Goal: Task Accomplishment & Management: Complete application form

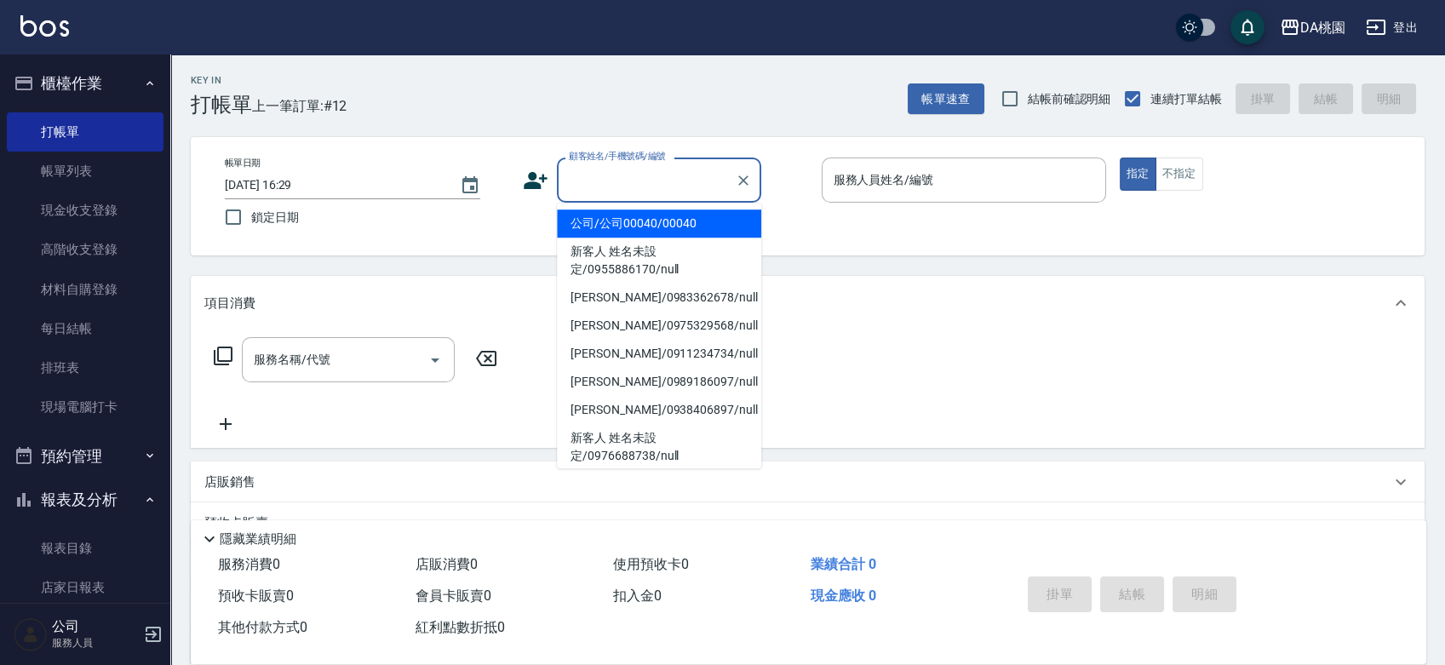
click at [644, 184] on input "顧客姓名/手機號碼/編號" at bounding box center [647, 180] width 164 height 30
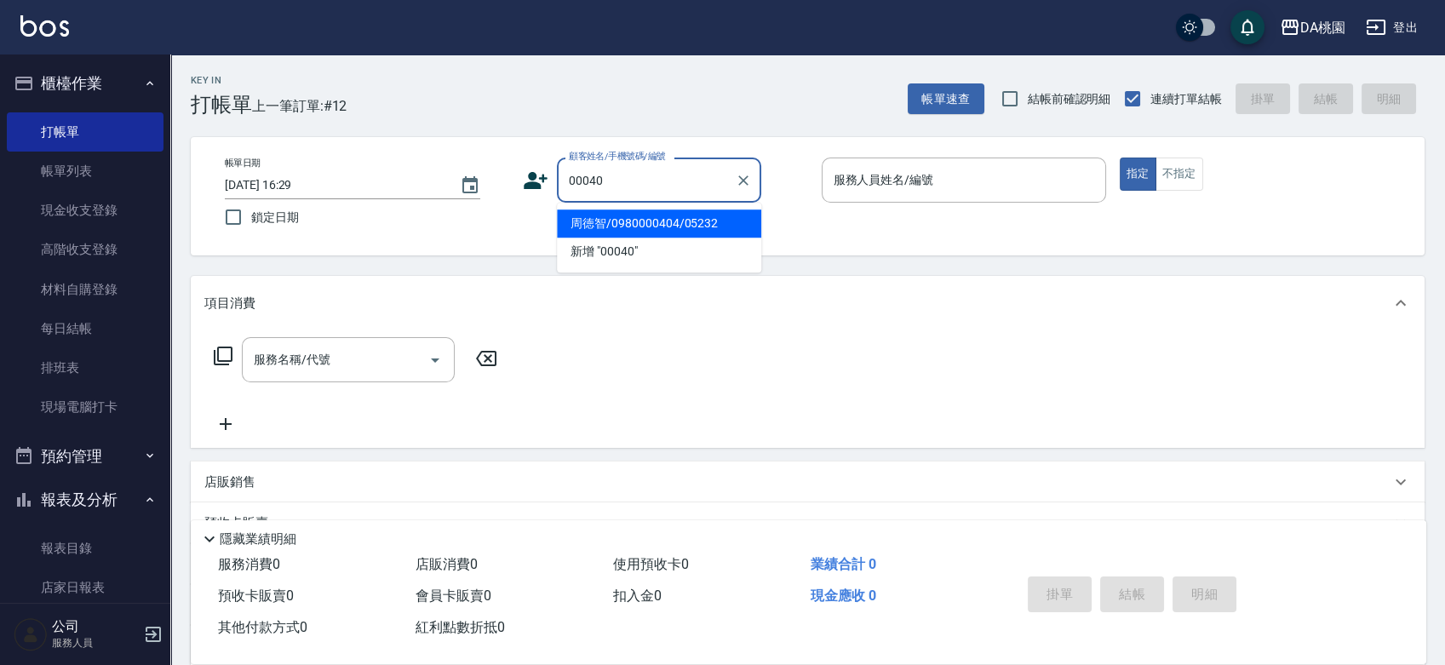
type input "周徳智/0980000404/05232"
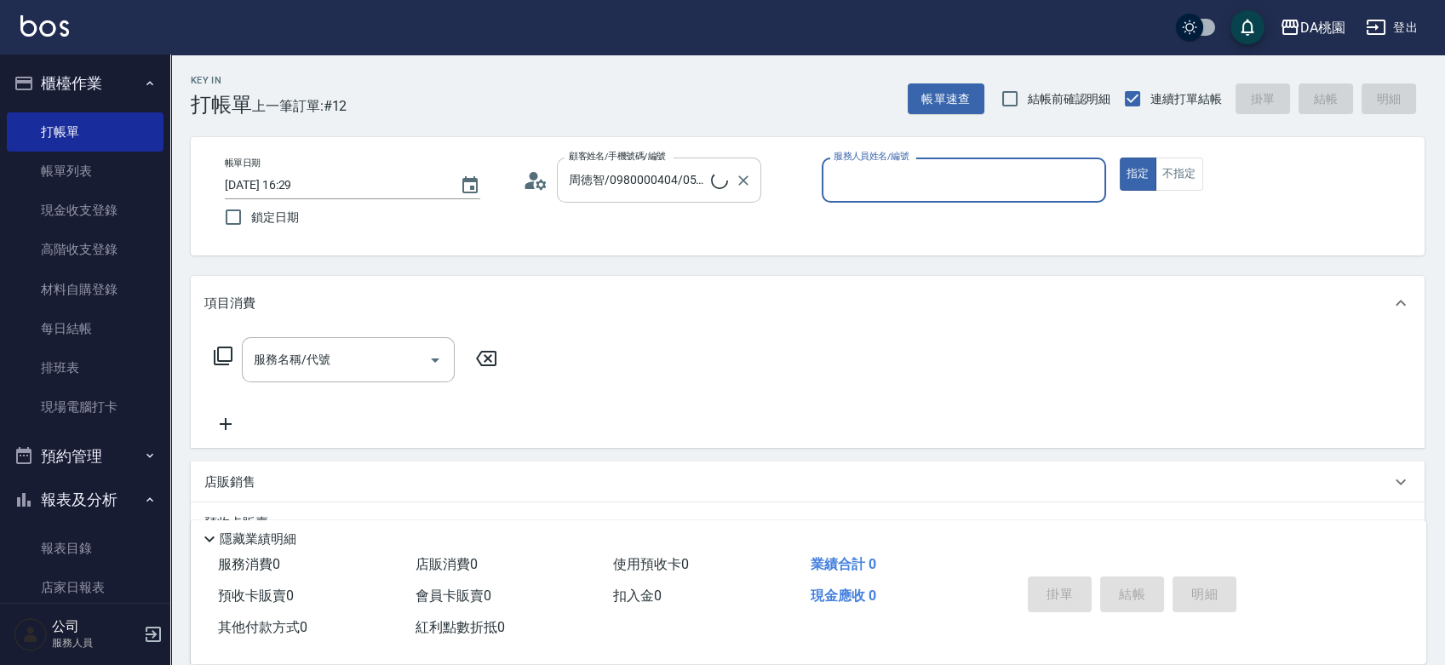
type input "8"
type input "公司/公司00040/00040"
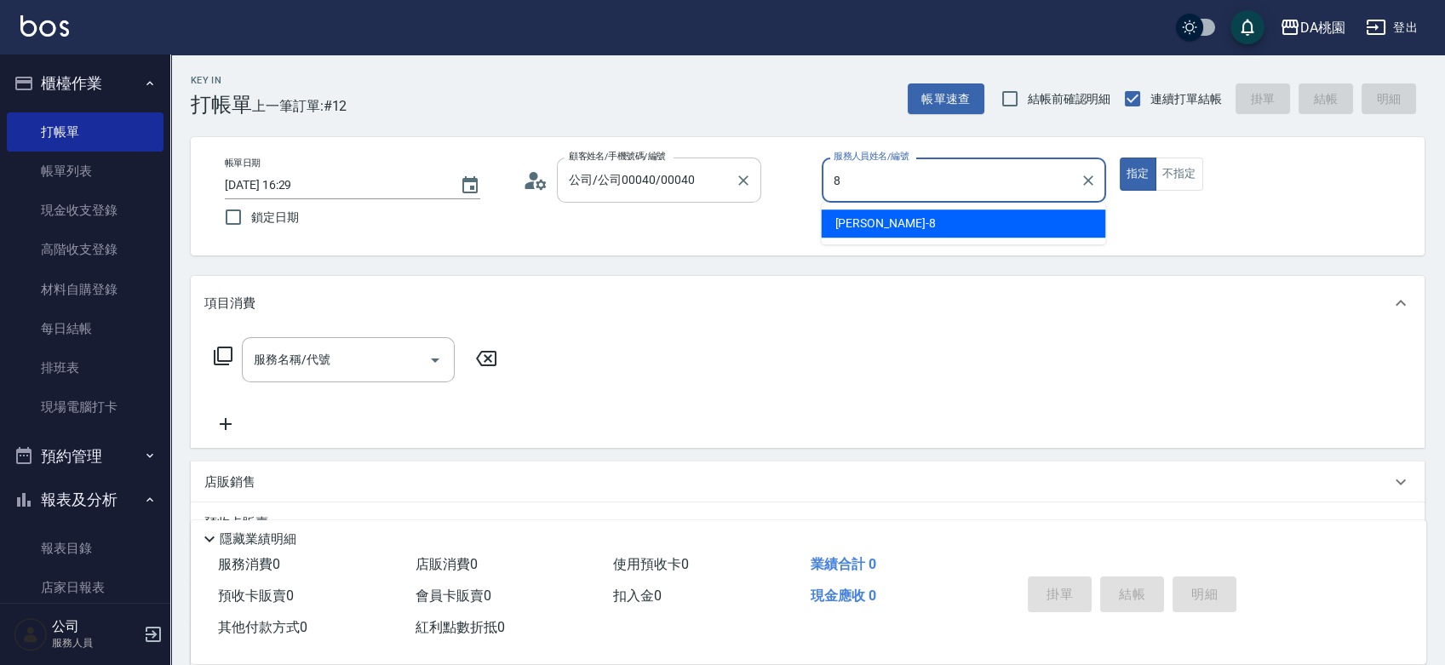
type input "[PERSON_NAME]-8"
type button "true"
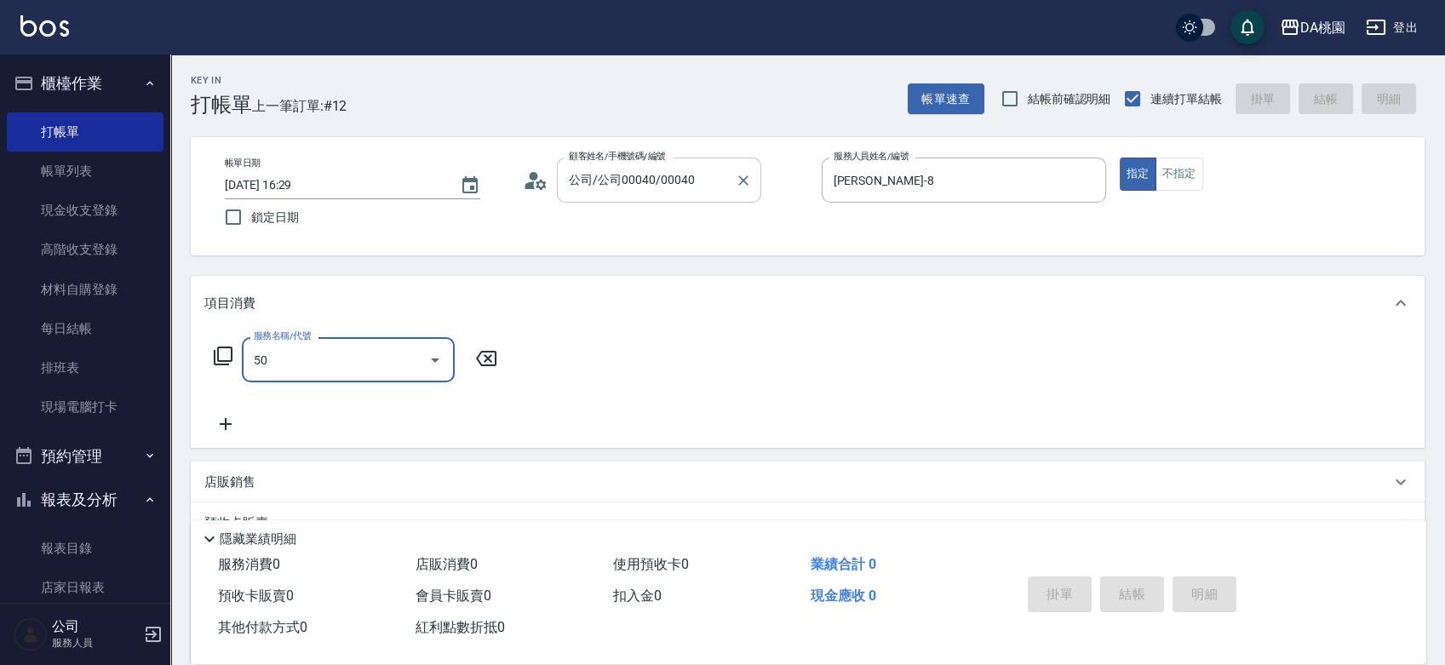
type input "501"
type input "20"
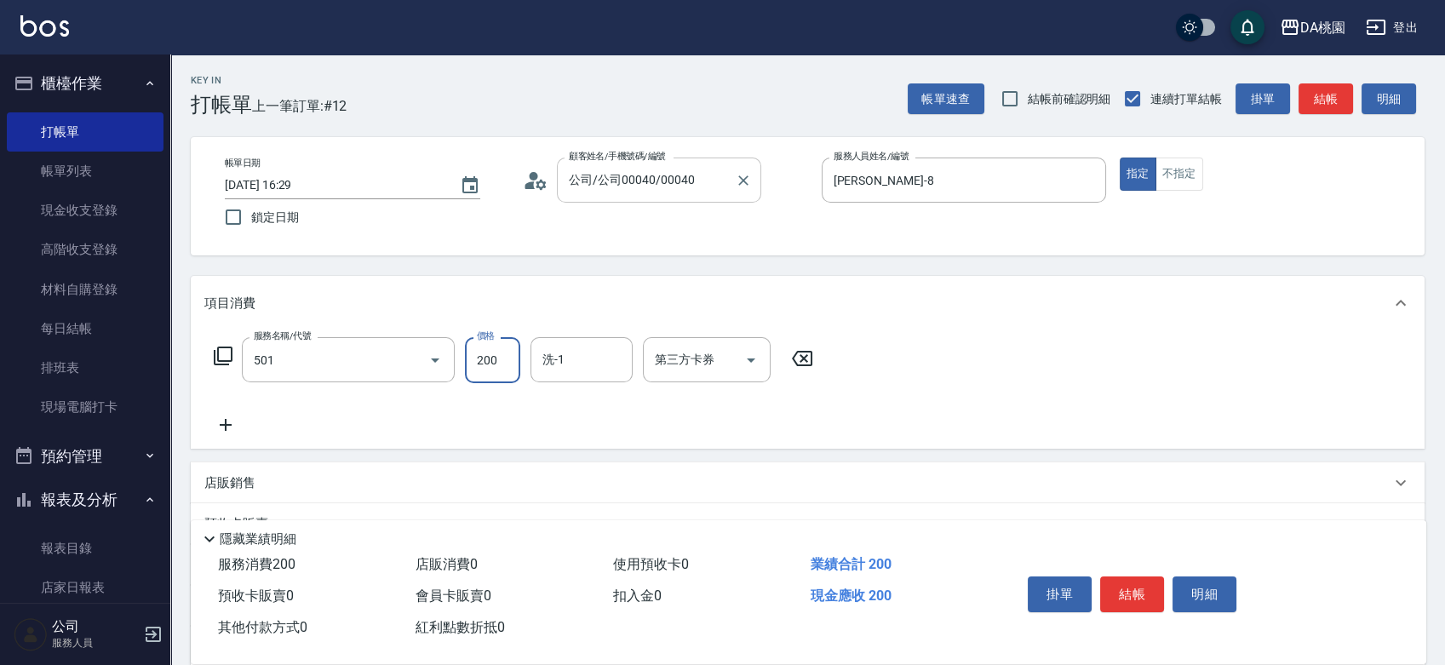
type input "洗髮(互助)(501)"
type input "0"
type input "25"
type input "20"
type input "250"
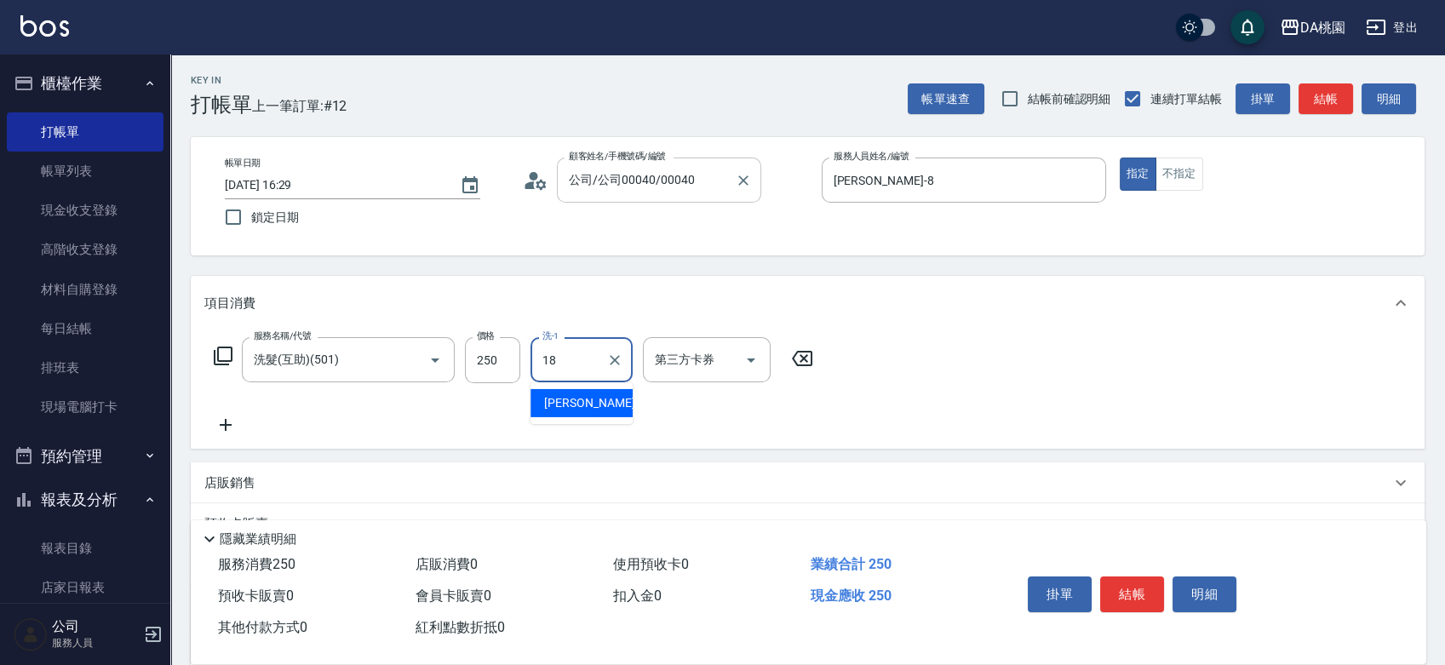
type input "[PERSON_NAME]-18"
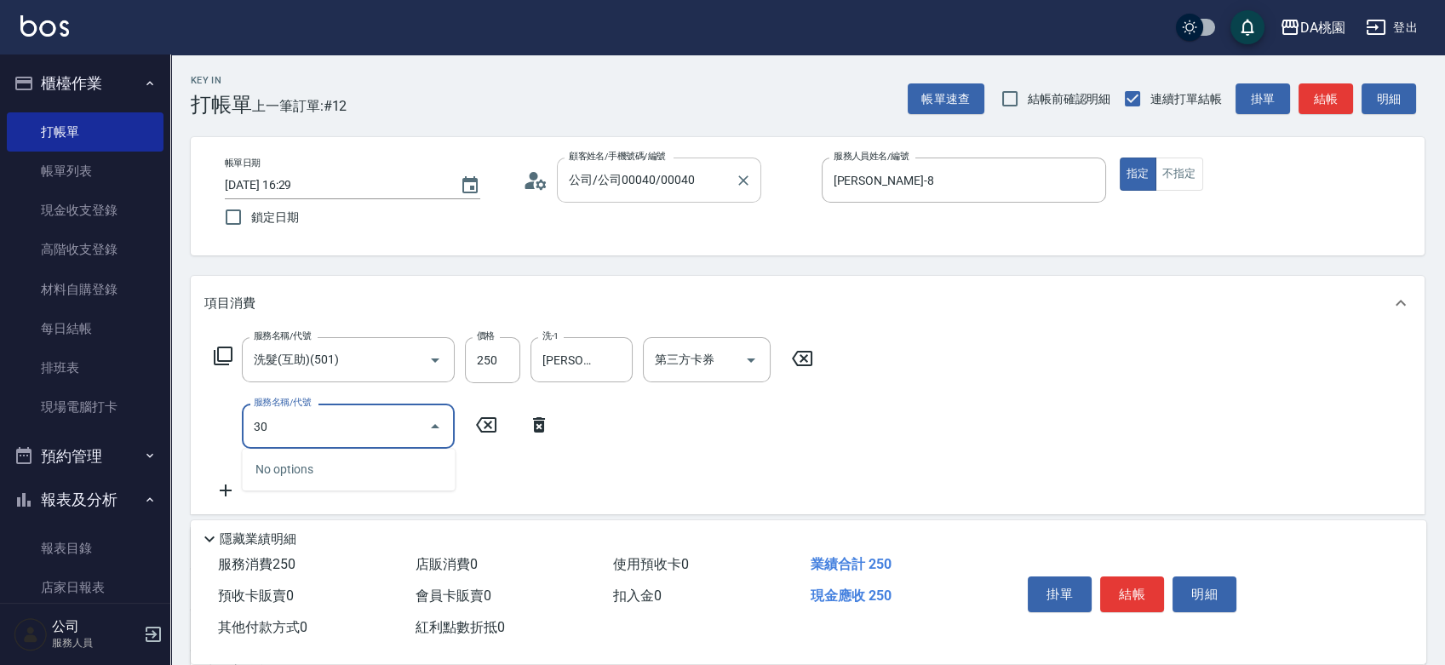
type input "303"
type input "50"
type input "A級剪髮(303)"
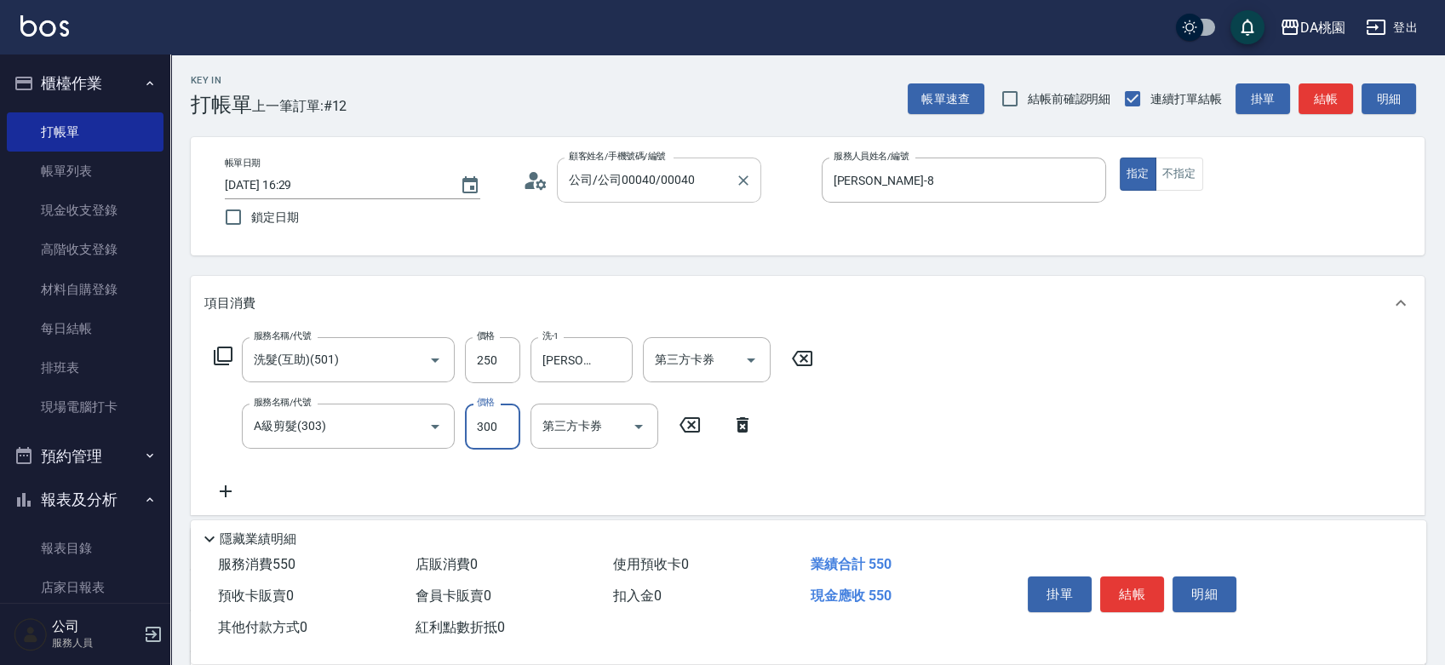
type input "20"
type input "350"
type input "60"
type input "350"
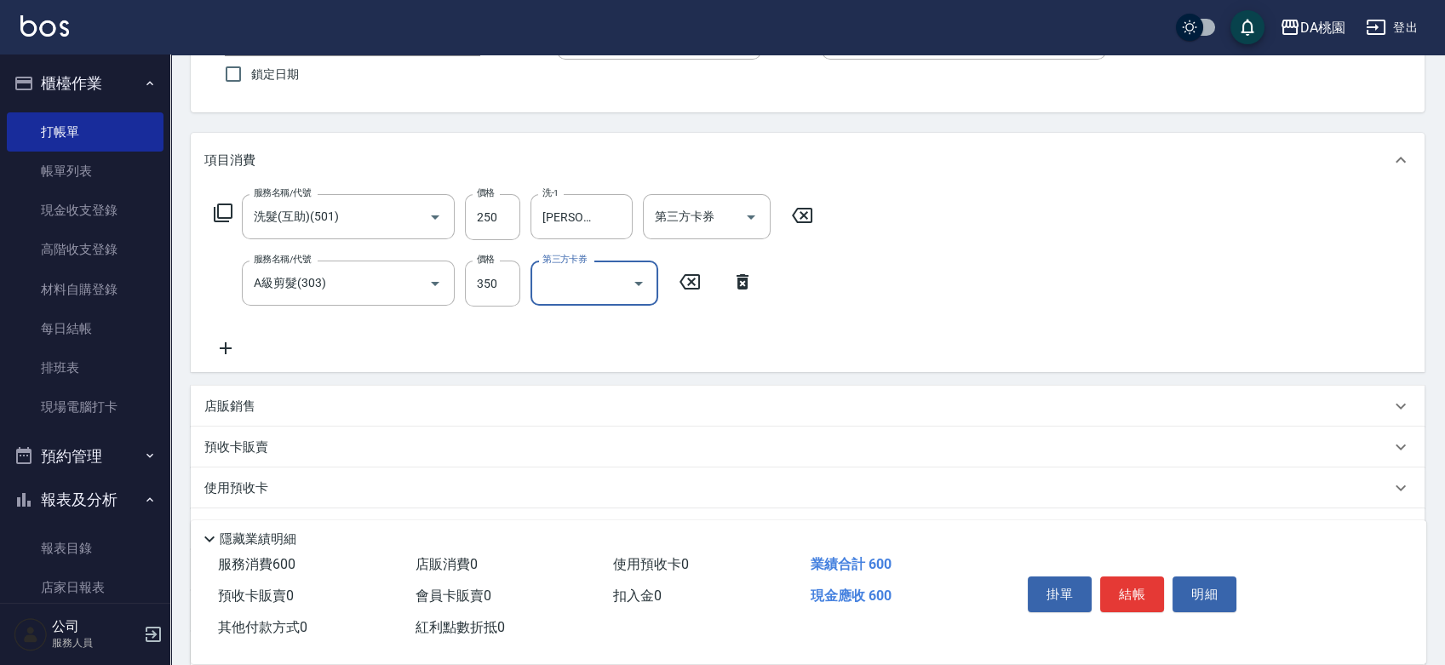
scroll to position [284, 0]
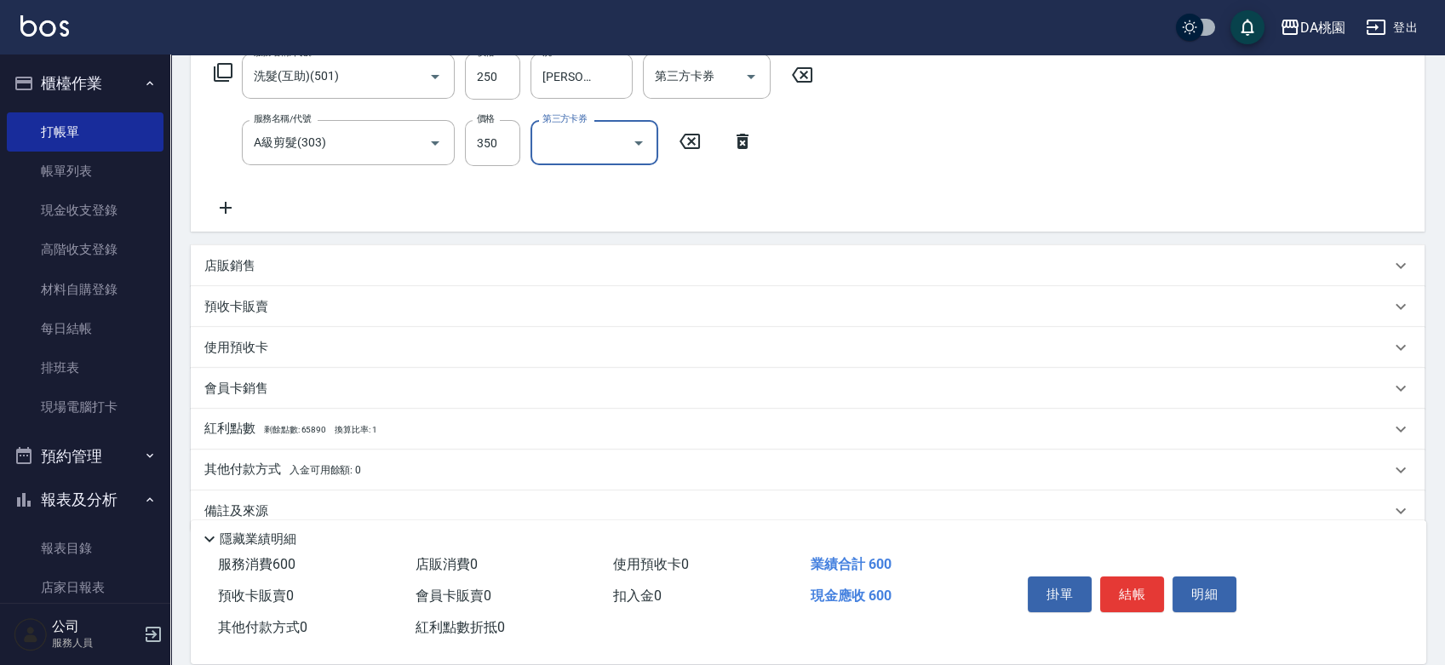
click at [458, 471] on div "其他付款方式 入金可用餘額: 0" at bounding box center [797, 470] width 1186 height 19
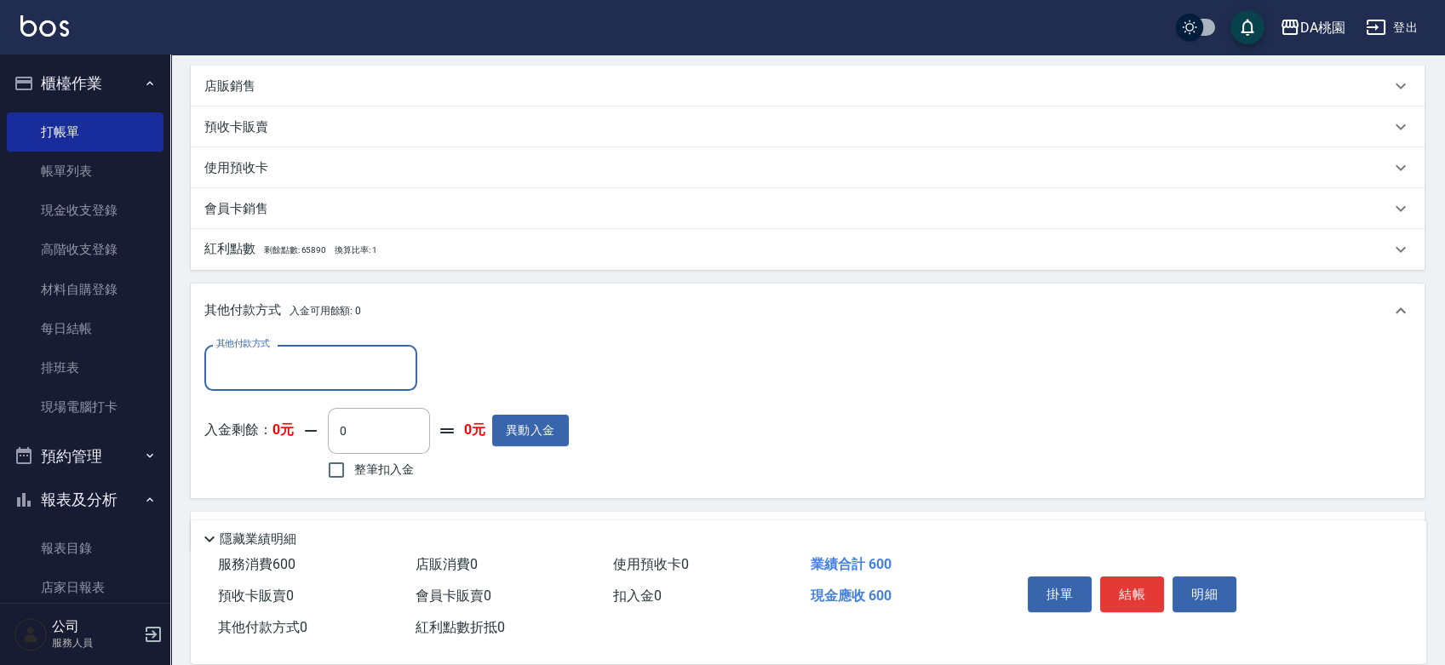
scroll to position [473, 0]
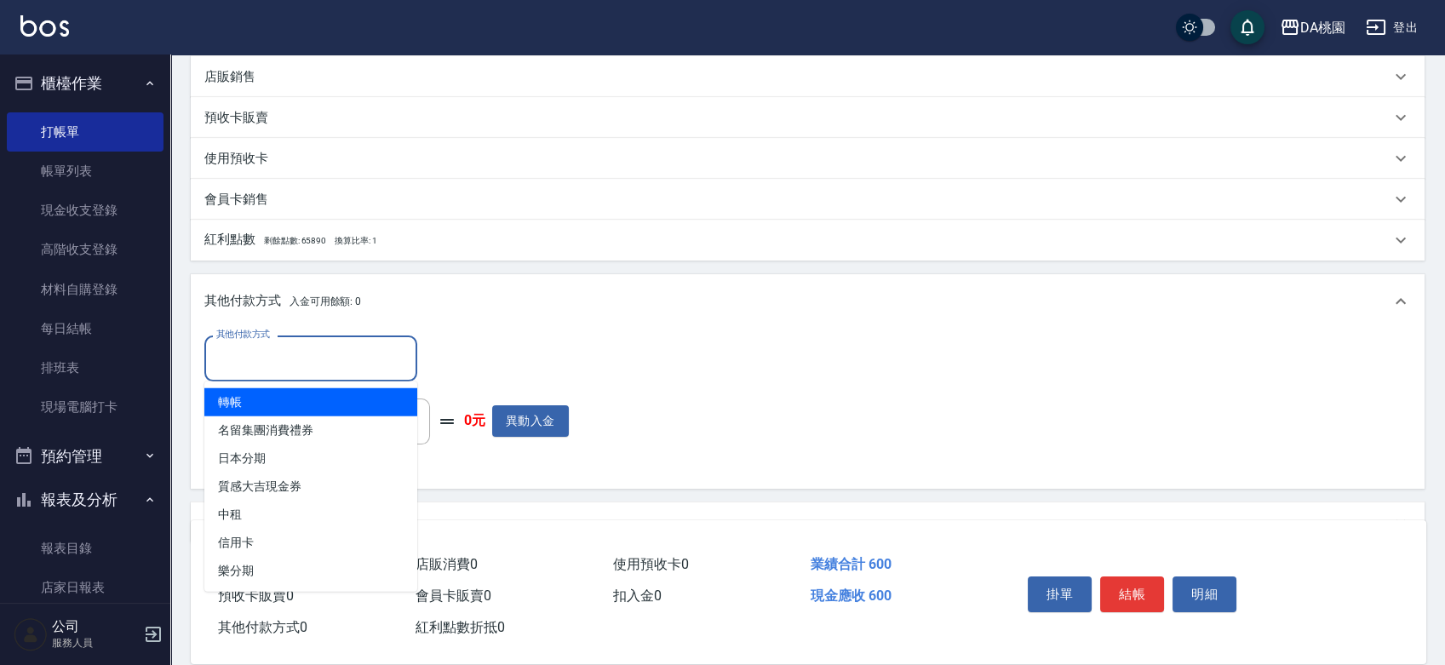
click at [319, 370] on input "其他付款方式" at bounding box center [311, 358] width 198 height 30
click at [309, 413] on span "轉帳" at bounding box center [310, 402] width 213 height 28
type input "轉帳"
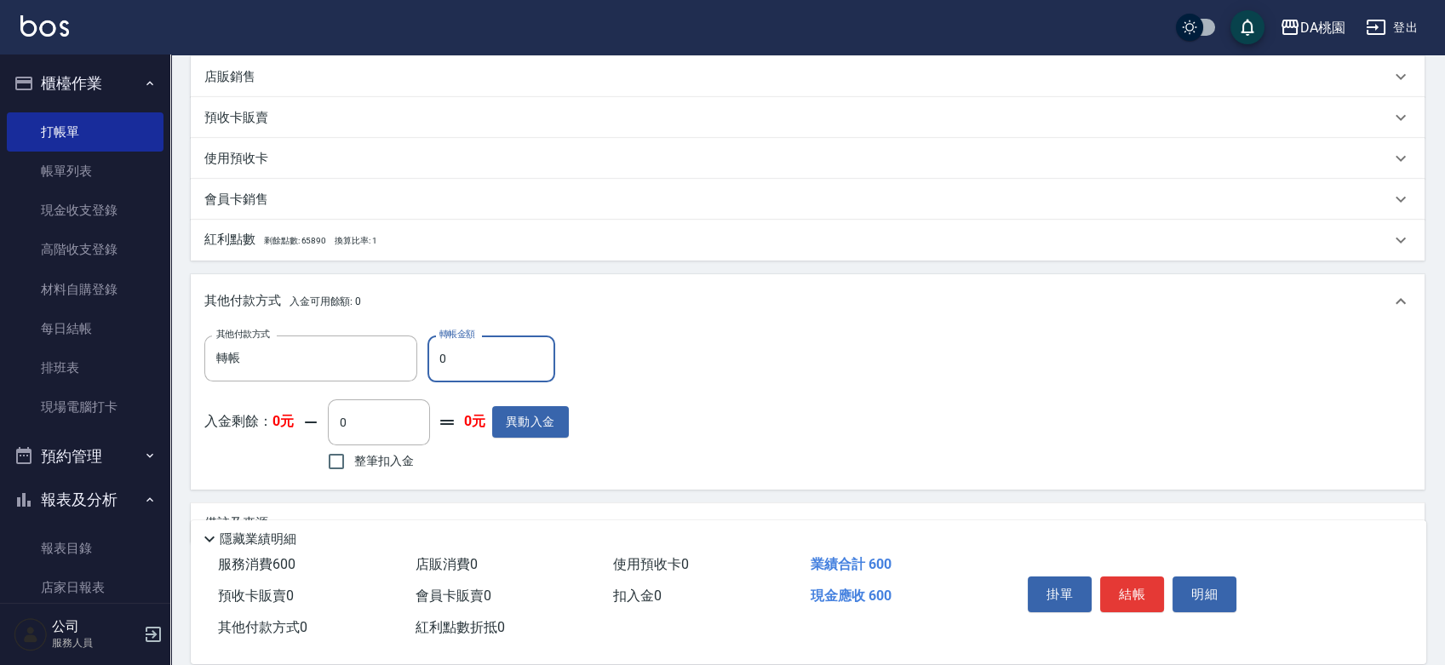
click at [438, 361] on input "0" at bounding box center [492, 359] width 128 height 46
type input "60"
type input "50"
type input "600"
type input "0"
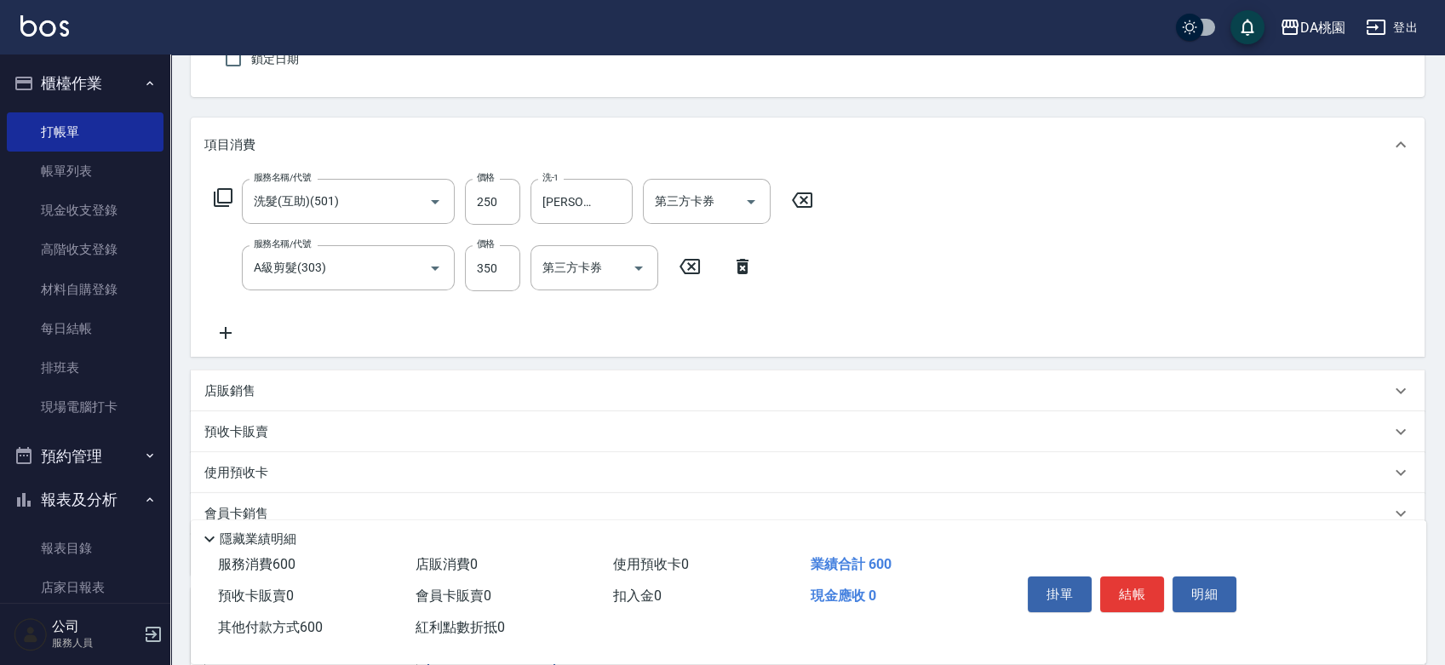
scroll to position [0, 0]
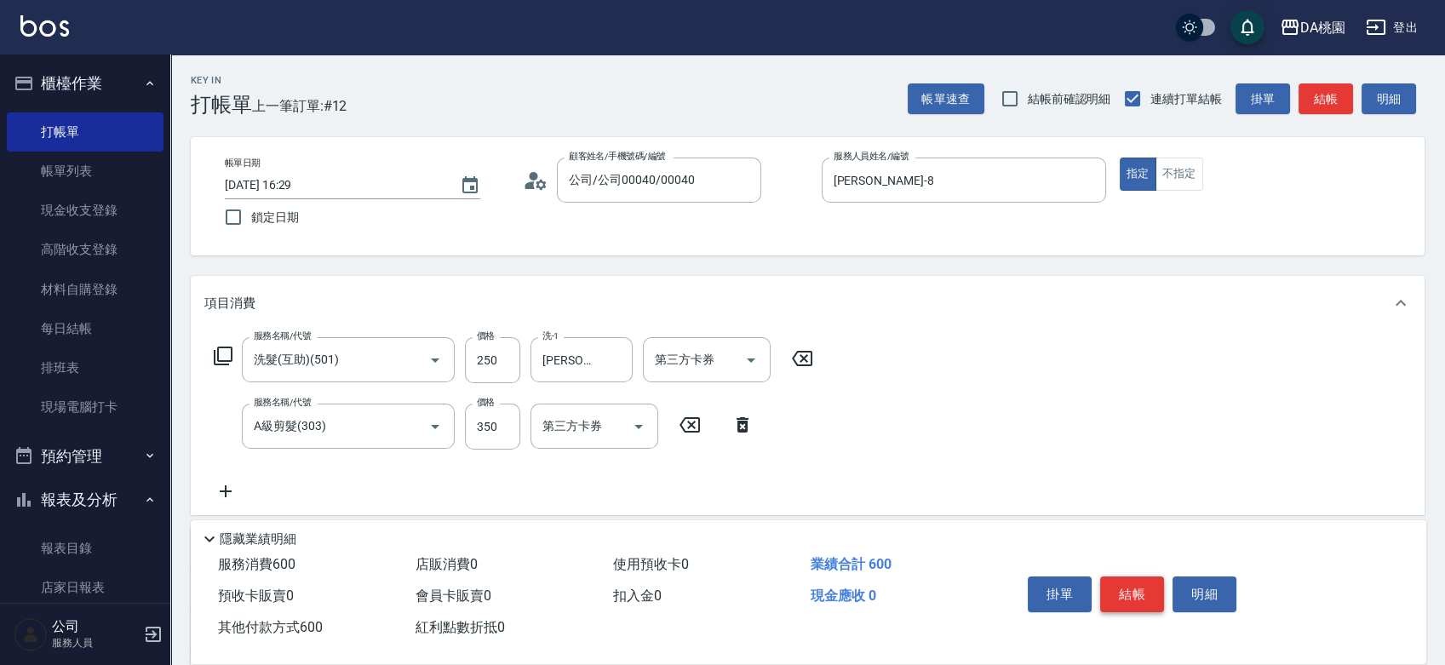
type input "600"
click at [1136, 586] on button "結帳" at bounding box center [1132, 595] width 64 height 36
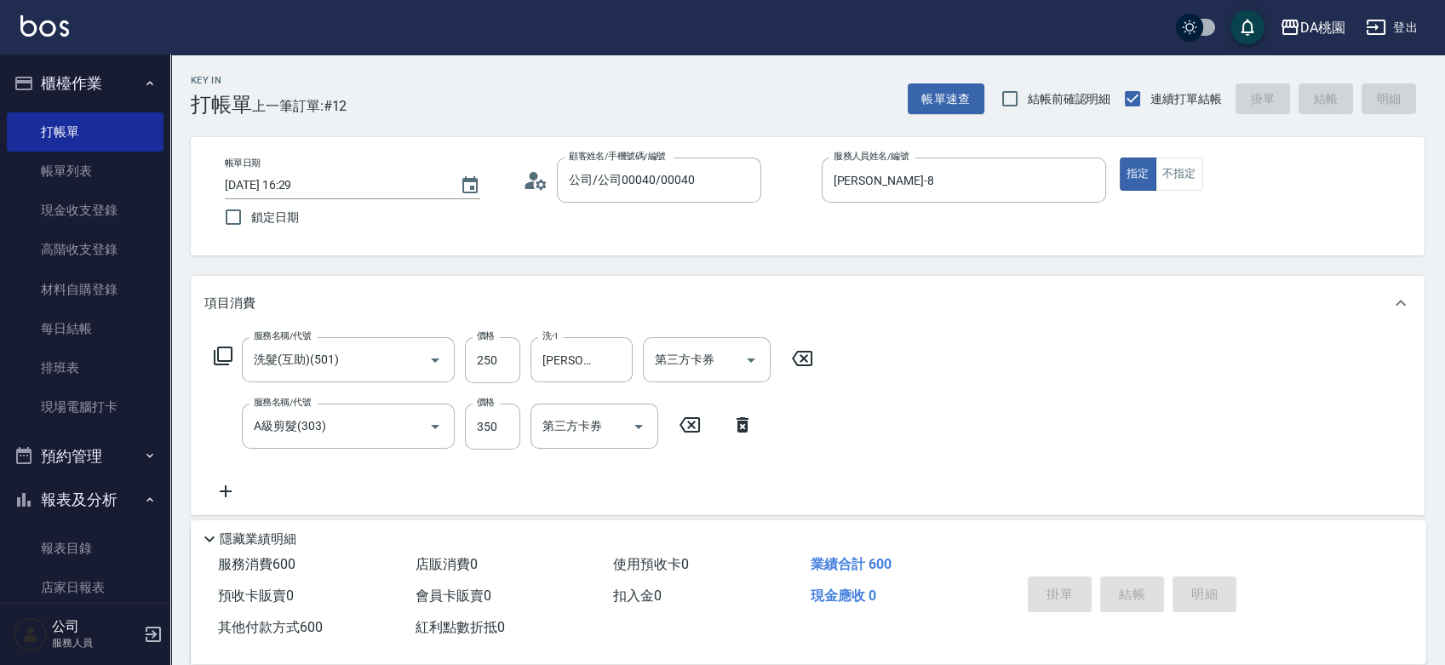
type input "[DATE] 17:06"
